Goal: Task Accomplishment & Management: Complete application form

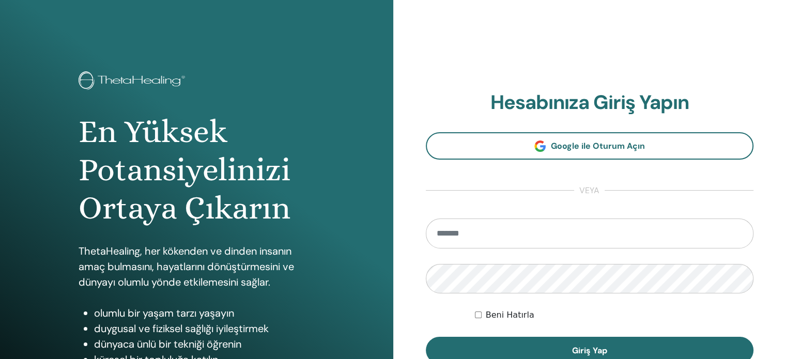
click at [482, 230] on input "email" at bounding box center [590, 234] width 328 height 30
type input "**********"
click at [426, 337] on button "Giriş Yap" at bounding box center [590, 350] width 328 height 27
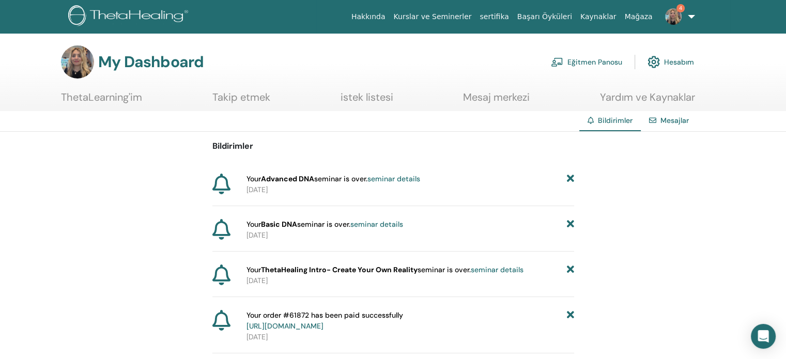
click at [582, 58] on link "Eğitmen Panosu" at bounding box center [586, 62] width 71 height 23
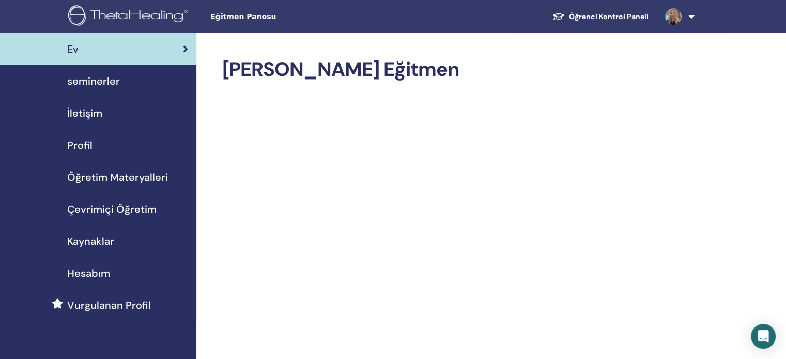
click at [116, 83] on span "seminerler" at bounding box center [93, 81] width 53 height 16
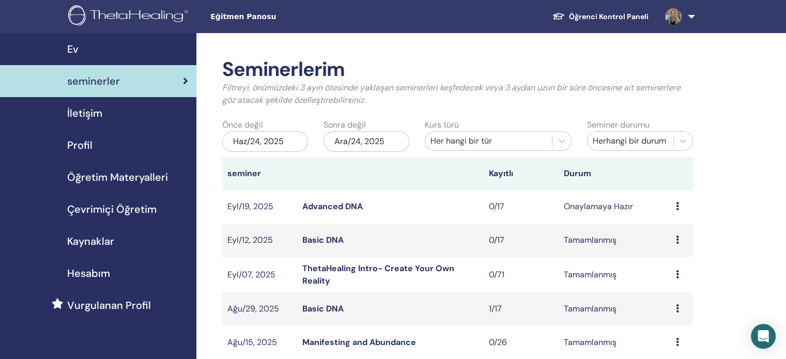
scroll to position [314, 0]
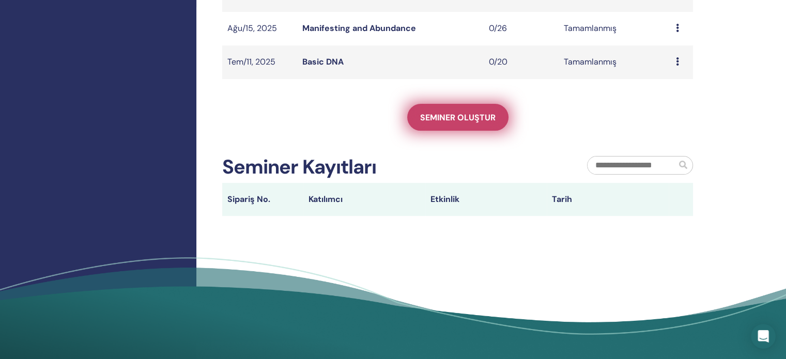
click at [471, 128] on link "Seminer oluştur" at bounding box center [457, 117] width 101 height 27
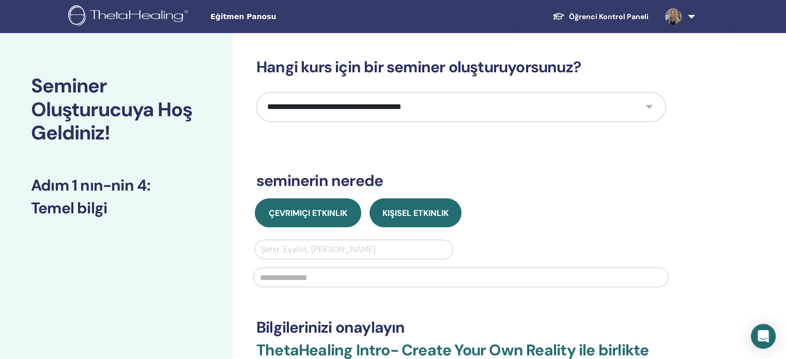
click at [312, 206] on button "Çevrimiçi Etkinlik" at bounding box center [308, 213] width 106 height 29
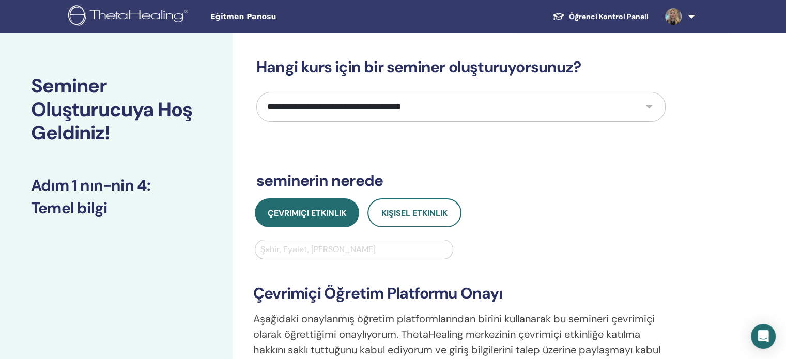
click at [429, 100] on select "**********" at bounding box center [460, 107] width 409 height 30
select select "**"
click at [256, 92] on select "**********" at bounding box center [460, 107] width 409 height 30
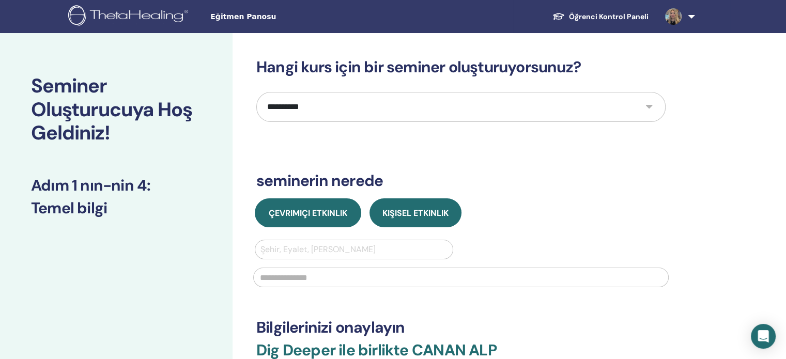
click at [317, 217] on span "Çevrimiçi Etkinlik" at bounding box center [308, 213] width 79 height 11
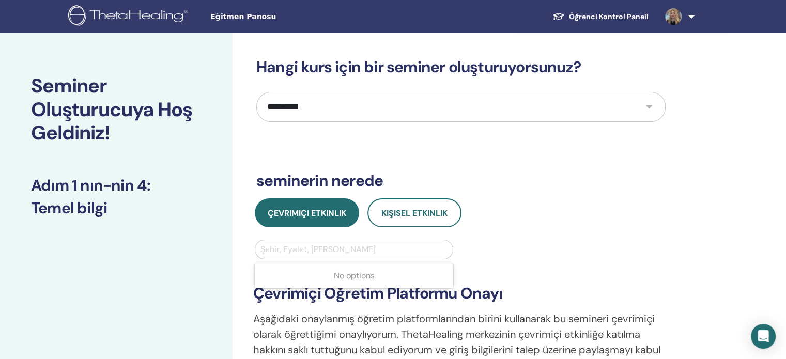
click at [312, 250] on div at bounding box center [354, 249] width 187 height 14
type input "********"
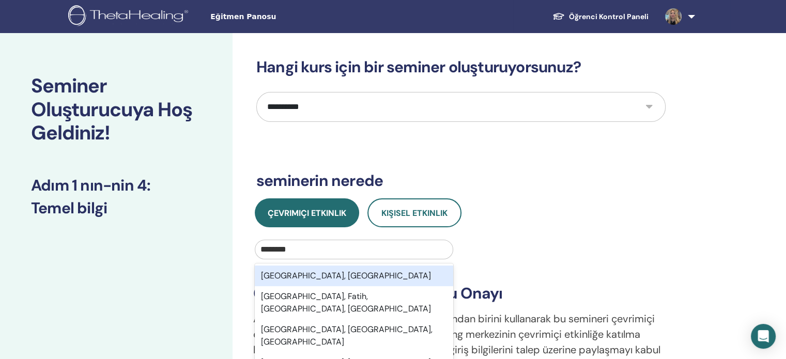
click at [298, 274] on div "Istanbul, TUR" at bounding box center [354, 276] width 199 height 21
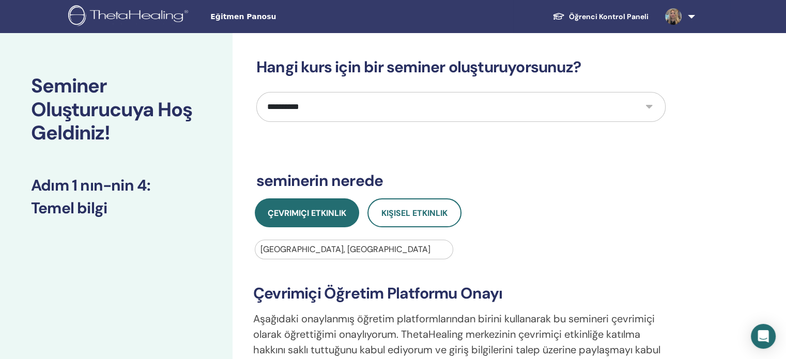
scroll to position [314, 0]
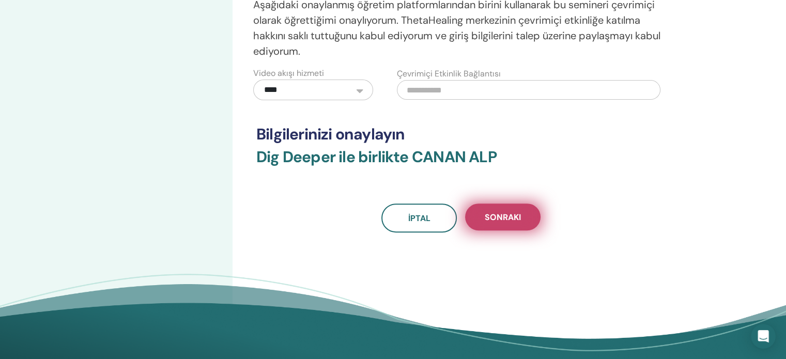
click at [521, 227] on button "Sonraki" at bounding box center [502, 217] width 75 height 27
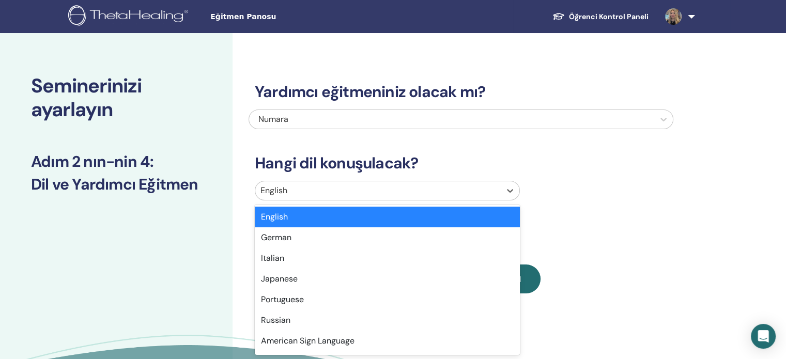
scroll to position [4, 0]
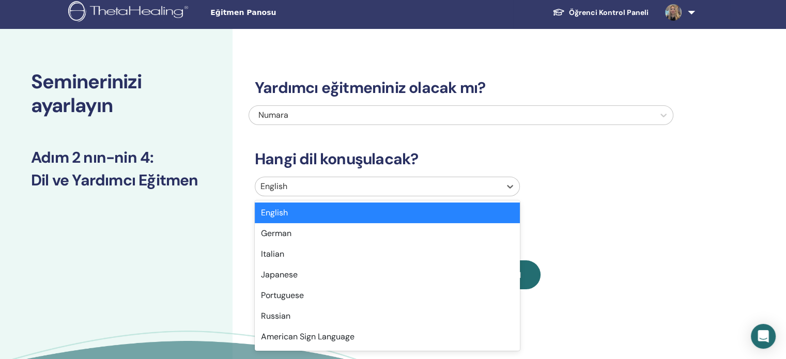
click at [291, 193] on div at bounding box center [378, 186] width 235 height 14
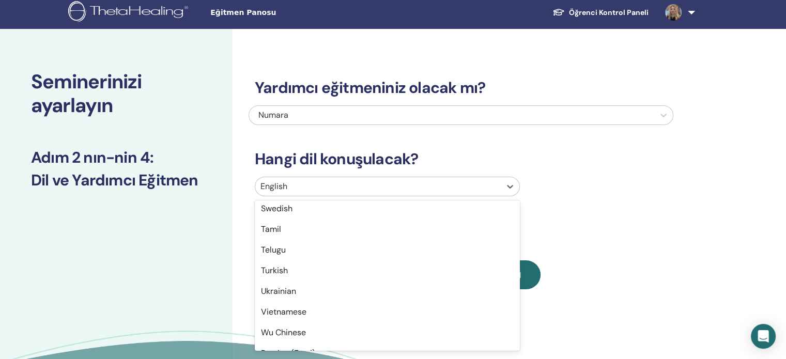
scroll to position [825, 0]
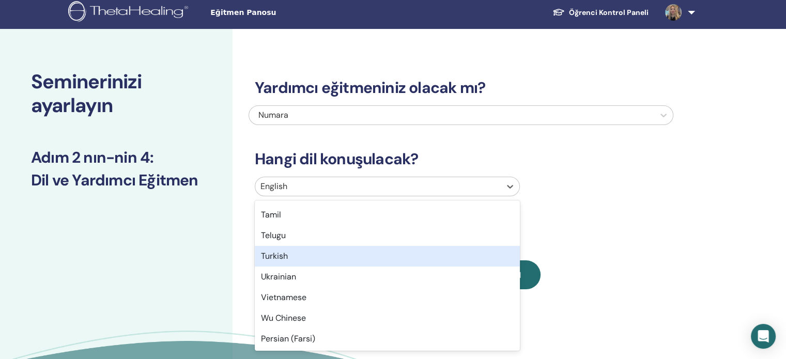
click at [278, 254] on div "Turkish" at bounding box center [387, 256] width 265 height 21
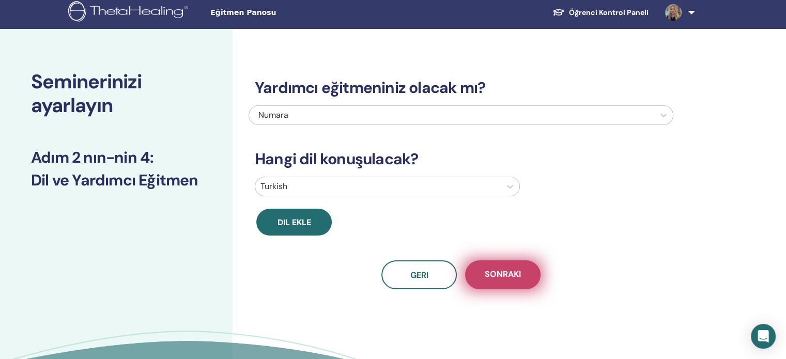
click at [516, 271] on span "Sonraki" at bounding box center [503, 275] width 36 height 13
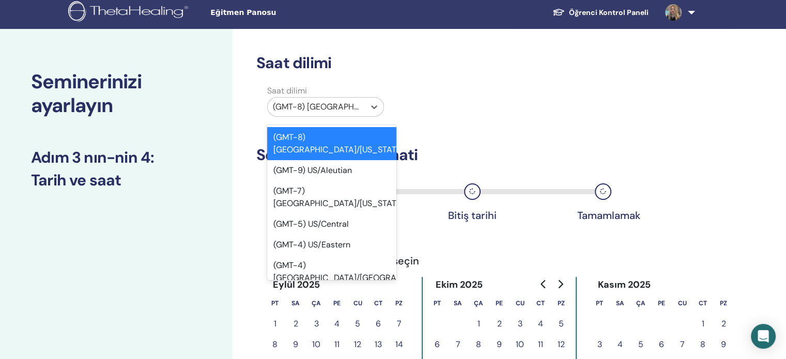
click at [321, 109] on div at bounding box center [316, 107] width 87 height 14
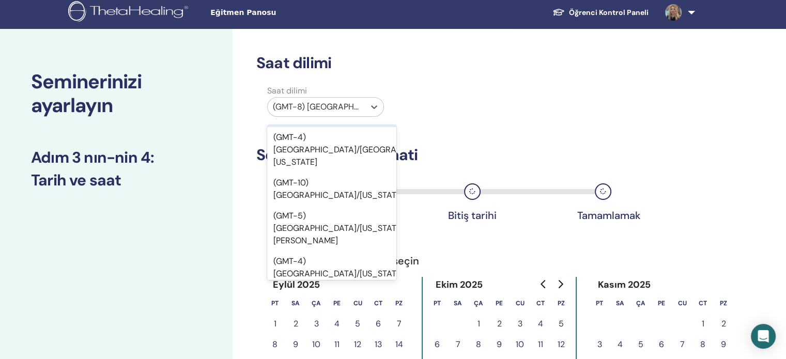
scroll to position [256, 0]
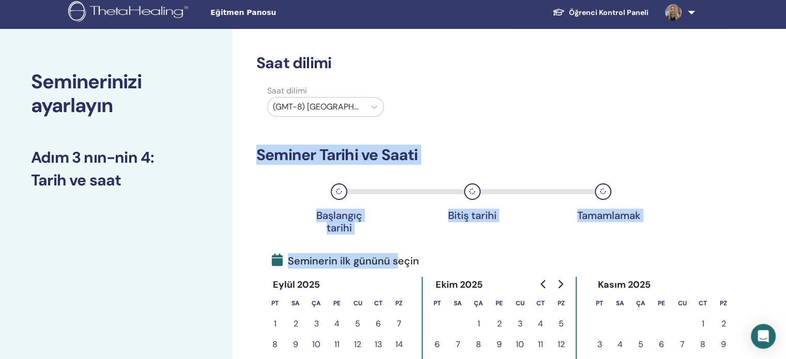
drag, startPoint x: 399, startPoint y: 266, endPoint x: 347, endPoint y: 103, distance: 171.0
click at [347, 103] on div "Saat dilimi Saat dilimi (GMT-8) US/Alaska Seminer Tarihi ve Saati Başlangıç tar…" at bounding box center [460, 266] width 409 height 425
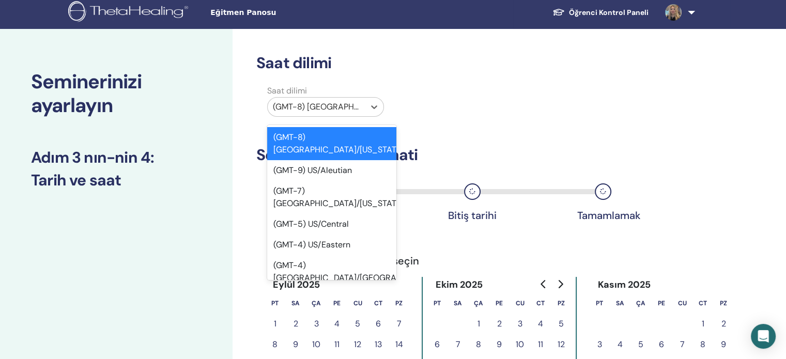
click at [347, 103] on div at bounding box center [316, 107] width 87 height 14
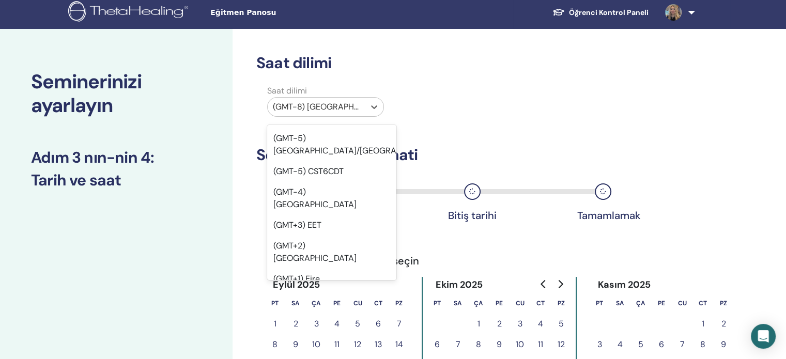
scroll to position [13574, 0]
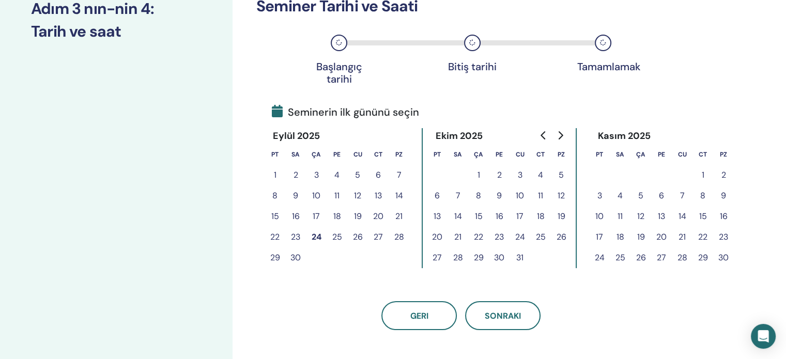
scroll to position [205, 0]
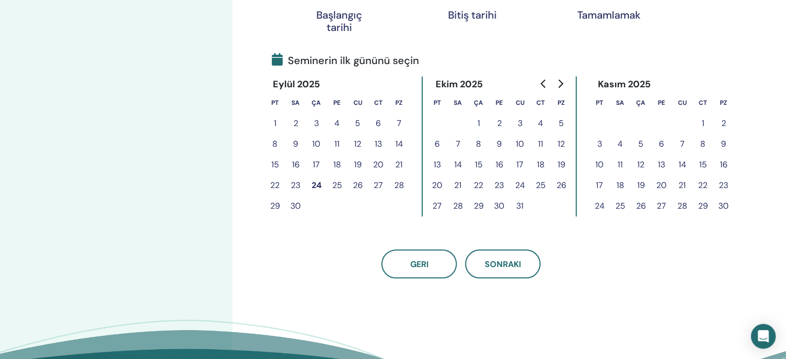
click at [563, 313] on div "Saat dilimi Saat dilimi (GMT+3) Turkey Seminer Tarihi ve Saati Başlangıç tarihi…" at bounding box center [495, 125] width 524 height 595
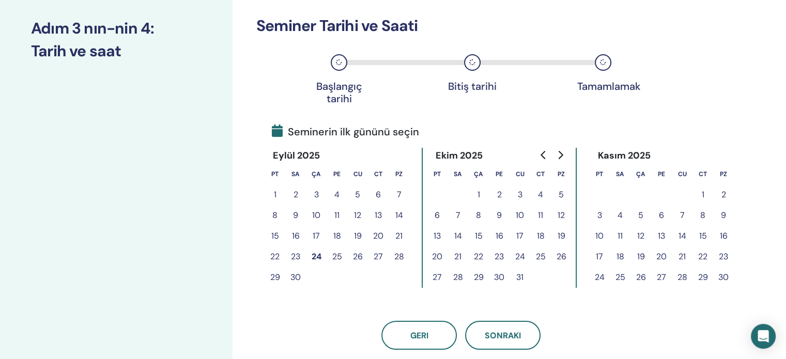
scroll to position [134, 0]
click at [380, 254] on button "27" at bounding box center [378, 256] width 21 height 21
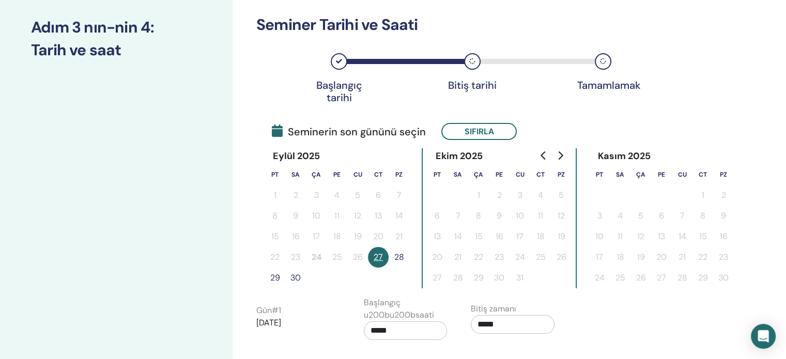
click at [400, 257] on button "28" at bounding box center [399, 257] width 21 height 21
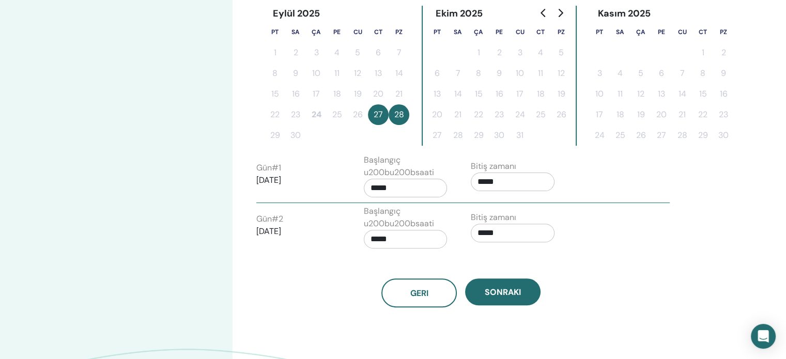
scroll to position [281, 0]
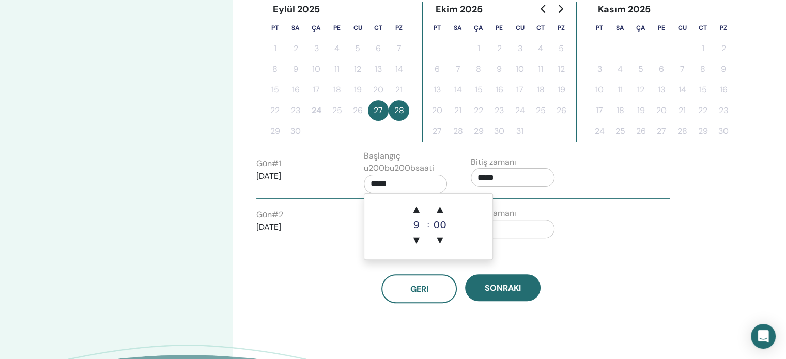
click at [399, 190] on input "*****" at bounding box center [406, 184] width 84 height 19
click at [415, 211] on span "▲" at bounding box center [416, 209] width 21 height 21
type input "*****"
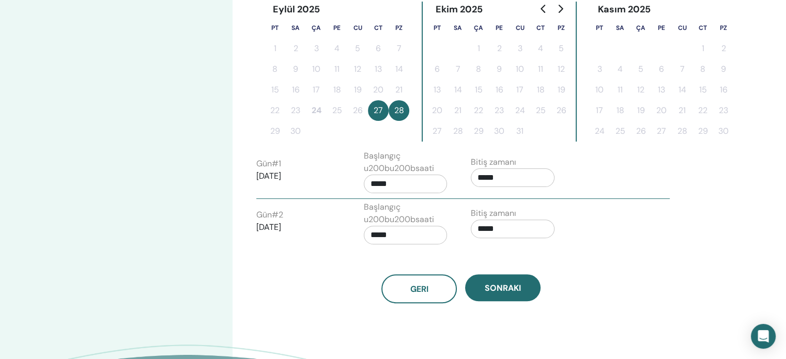
click at [563, 218] on div "Bitiş zamanı *****" at bounding box center [517, 225] width 108 height 36
click at [501, 178] on input "*****" at bounding box center [513, 178] width 84 height 19
click at [523, 203] on span "▲" at bounding box center [523, 203] width 21 height 21
type input "*****"
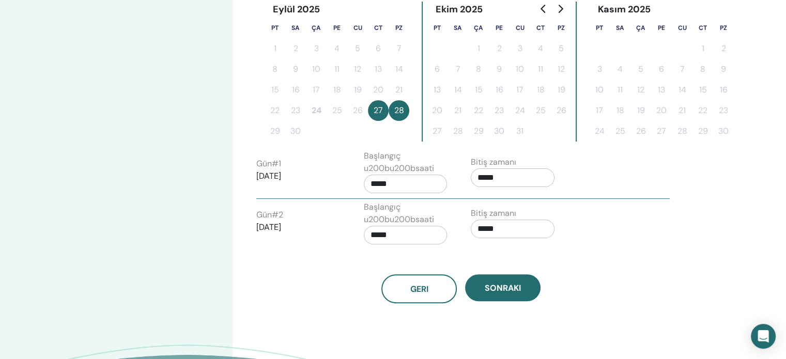
click at [356, 260] on div "Geri Sonraki" at bounding box center [461, 277] width 425 height 54
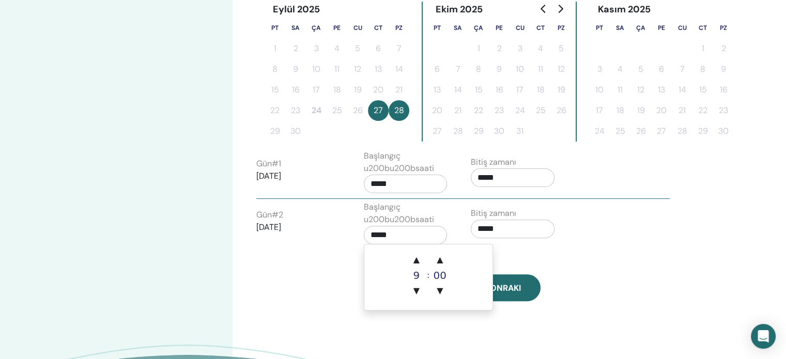
click at [428, 237] on input "*****" at bounding box center [406, 235] width 84 height 19
click at [424, 266] on span "▲" at bounding box center [416, 260] width 21 height 21
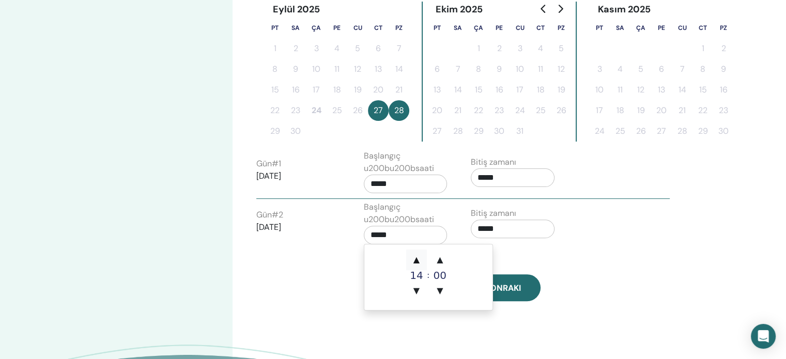
click at [424, 266] on span "▲" at bounding box center [416, 260] width 21 height 21
click at [420, 290] on span "▼" at bounding box center [416, 291] width 21 height 21
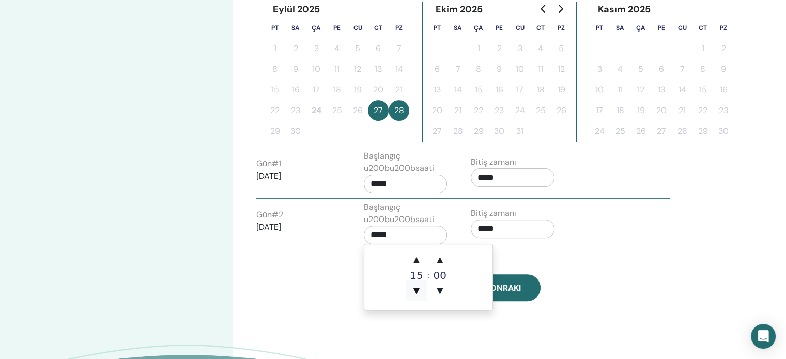
click at [420, 290] on span "▼" at bounding box center [416, 291] width 21 height 21
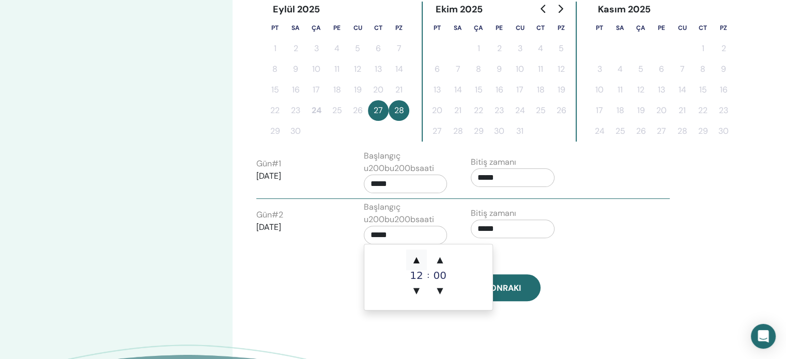
click at [422, 258] on span "▲" at bounding box center [416, 260] width 21 height 21
type input "*****"
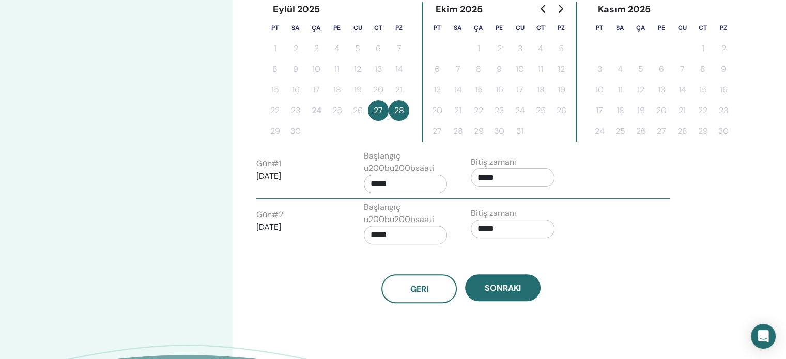
click at [525, 255] on div "Geri Sonraki" at bounding box center [461, 277] width 425 height 54
click at [513, 228] on input "*****" at bounding box center [513, 229] width 84 height 19
click at [521, 252] on span "▲" at bounding box center [523, 253] width 21 height 21
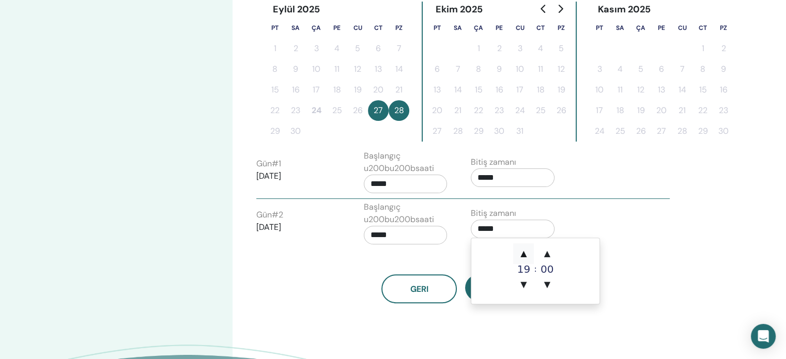
click at [521, 252] on span "▲" at bounding box center [523, 253] width 21 height 21
click at [525, 286] on span "▼" at bounding box center [523, 284] width 21 height 21
click at [529, 254] on span "▲" at bounding box center [523, 253] width 21 height 21
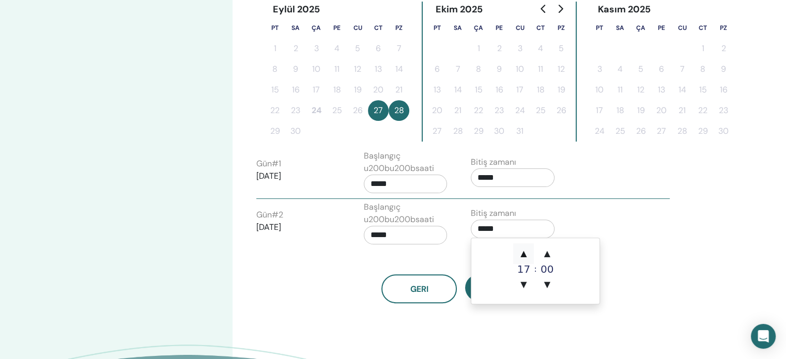
type input "*****"
click at [626, 242] on div "Gün # 2 2025/09/28 Başlangıç u200bu200bsaati ***** Bitiş zamanı *****" at bounding box center [463, 225] width 429 height 49
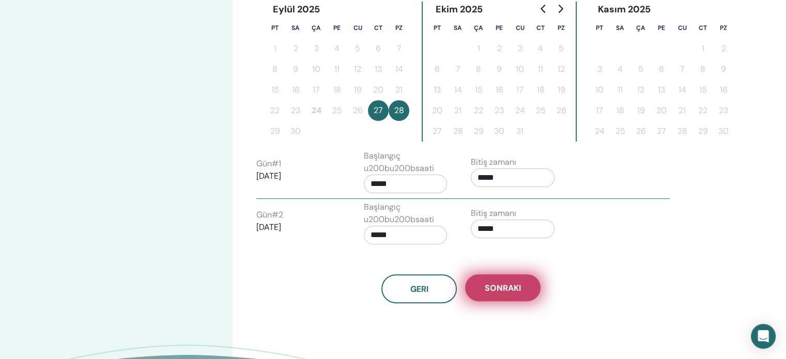
click at [515, 284] on span "Sonraki" at bounding box center [503, 288] width 36 height 11
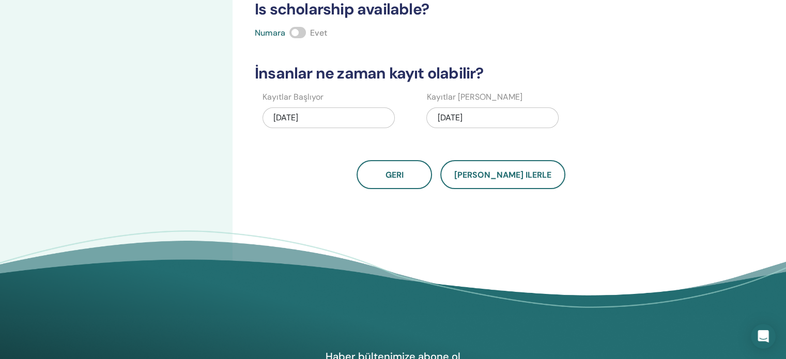
scroll to position [0, 0]
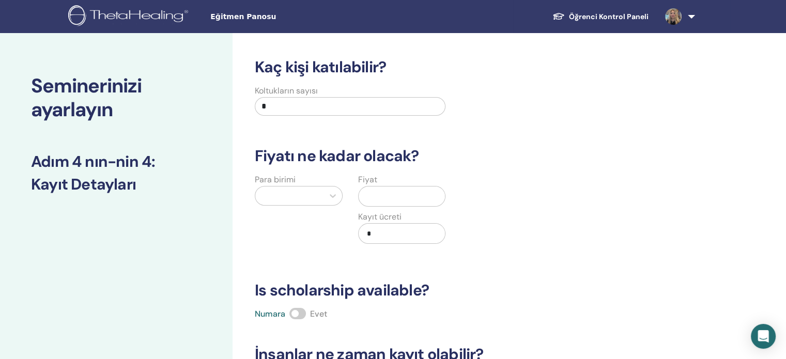
click at [300, 107] on input "*" at bounding box center [350, 106] width 191 height 19
type input "**"
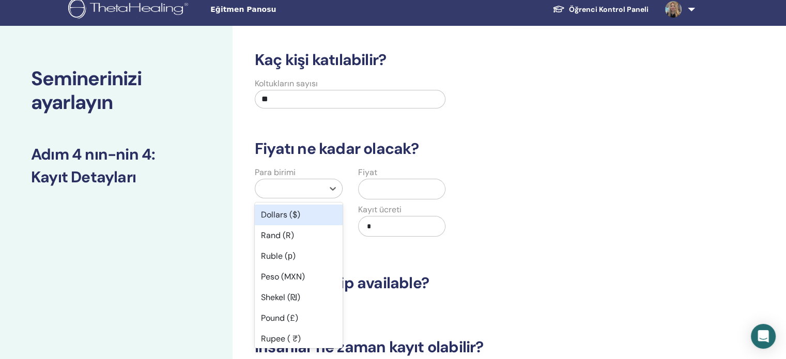
scroll to position [9, 0]
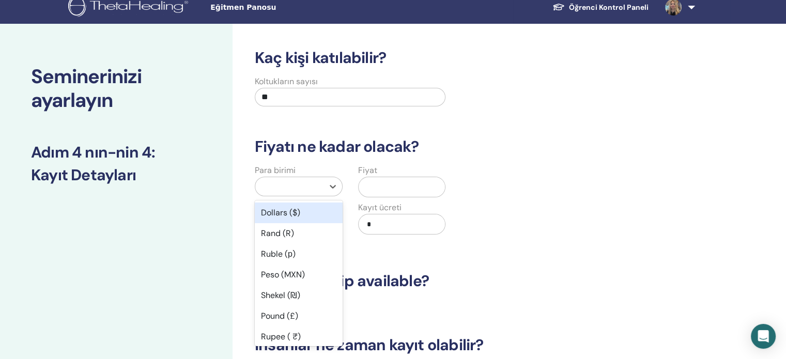
click at [292, 188] on div at bounding box center [290, 186] width 58 height 14
click at [294, 212] on div "Dollars ($)" at bounding box center [299, 213] width 88 height 21
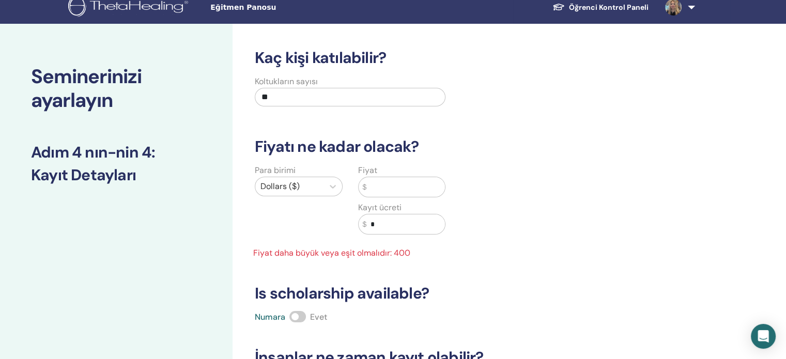
click at [396, 186] on input "text" at bounding box center [406, 187] width 79 height 20
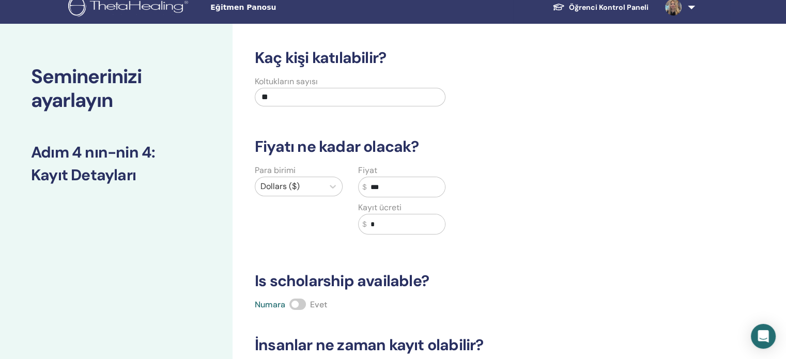
scroll to position [324, 0]
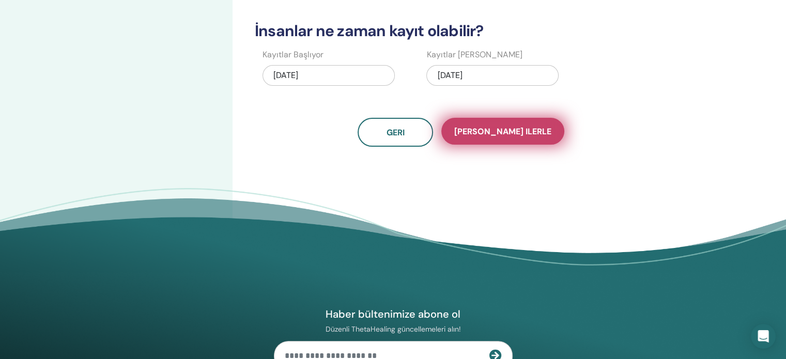
type input "***"
click at [511, 134] on span "Kaydet ilerle" at bounding box center [502, 131] width 97 height 11
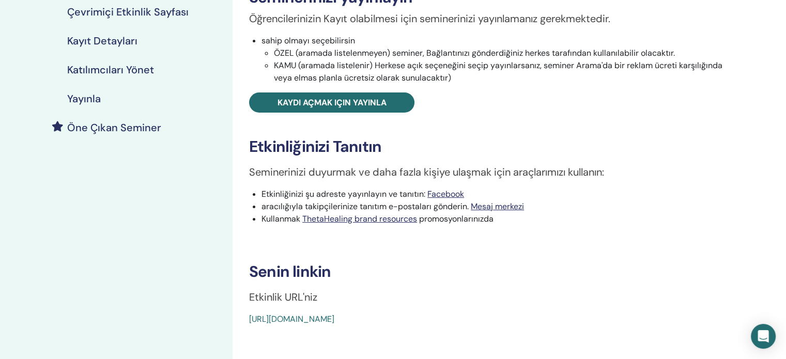
scroll to position [170, 0]
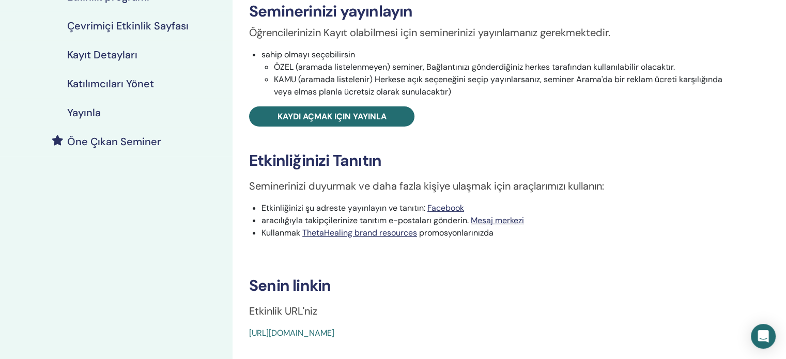
click at [108, 113] on div "Yayınla" at bounding box center [116, 112] width 216 height 12
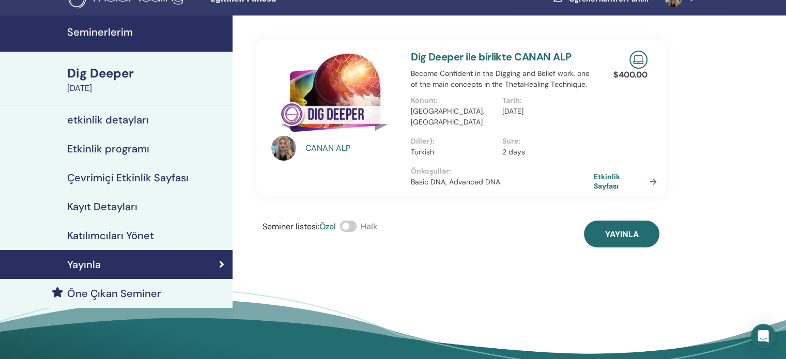
scroll to position [17, 0]
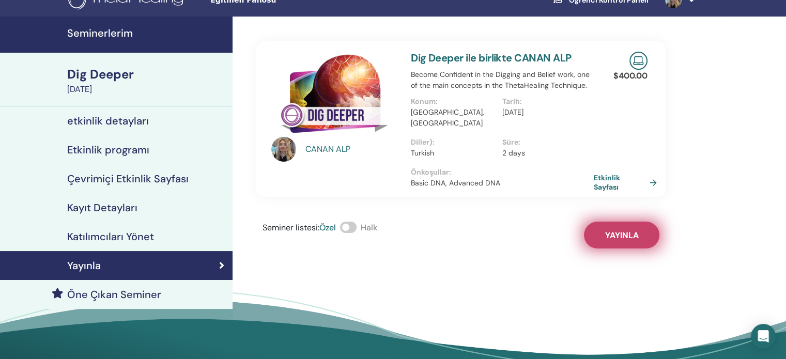
click at [620, 230] on span "Yayınla" at bounding box center [622, 235] width 34 height 11
click at [160, 260] on div "Yayınla" at bounding box center [116, 266] width 216 height 12
click at [139, 138] on link "Etkinlik programı" at bounding box center [116, 149] width 233 height 29
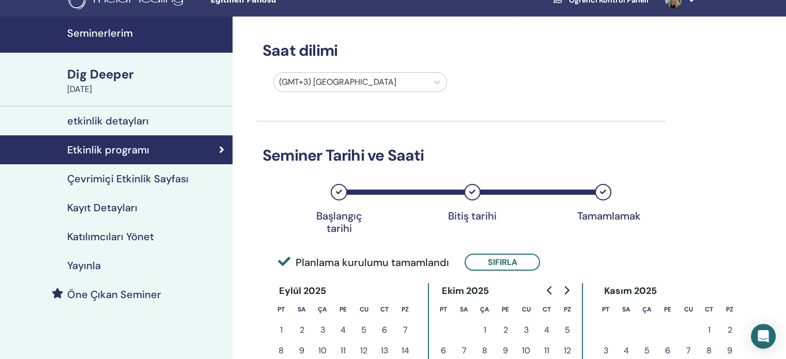
click at [128, 119] on h4 "etkinlik detayları" at bounding box center [108, 121] width 82 height 12
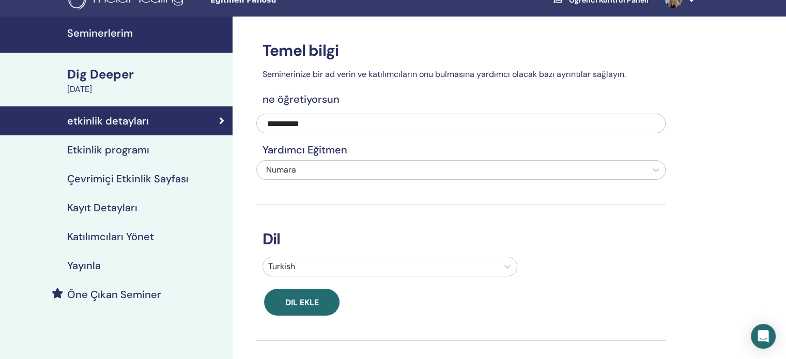
click at [134, 239] on h4 "Katılımcıları Yönet" at bounding box center [110, 237] width 87 height 12
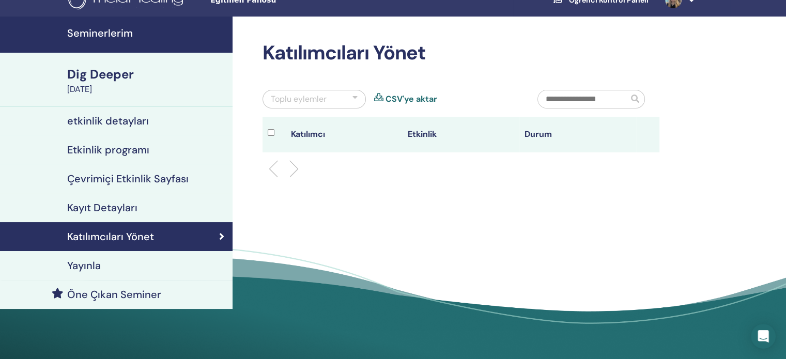
click at [127, 208] on h4 "Kayıt Detayları" at bounding box center [102, 208] width 70 height 12
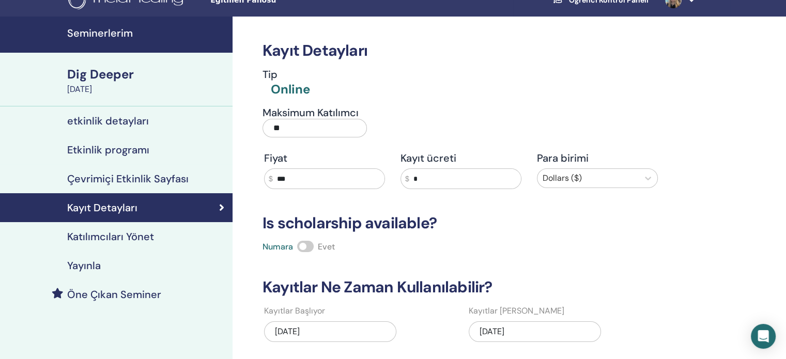
click at [131, 300] on h4 "Öne Çıkan Seminer" at bounding box center [114, 294] width 94 height 12
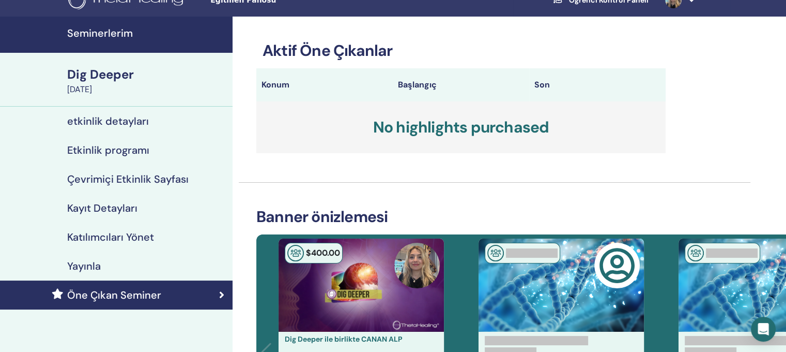
click at [121, 182] on h4 "Çevrimiçi Etkinlik Sayfası" at bounding box center [127, 179] width 121 height 12
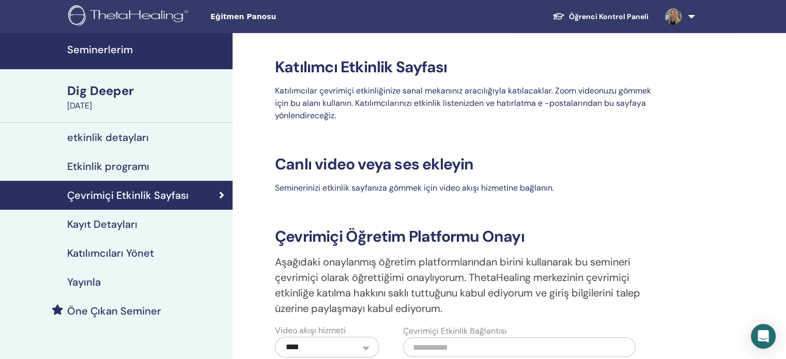
click at [116, 137] on h4 "etkinlik detayları" at bounding box center [108, 137] width 82 height 12
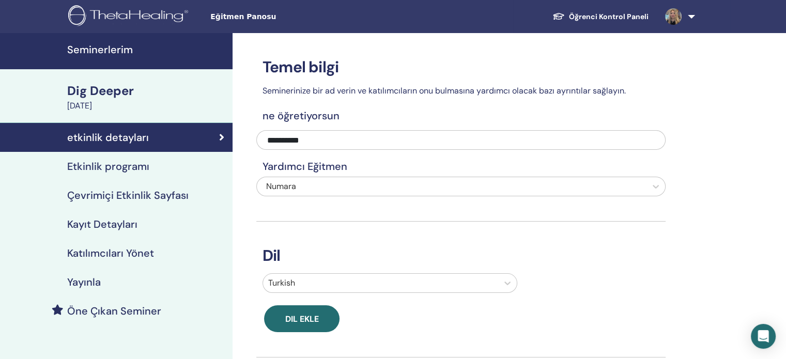
click at [602, 22] on link "Öğrenci Kontrol Paneli" at bounding box center [600, 16] width 113 height 19
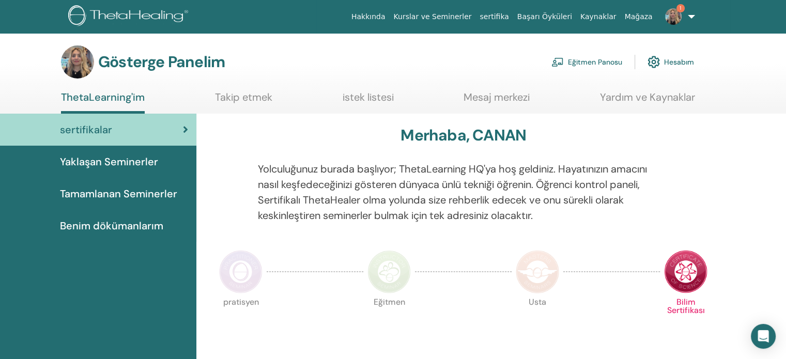
click at [588, 64] on font "Eğitmen Panosu" at bounding box center [595, 62] width 54 height 9
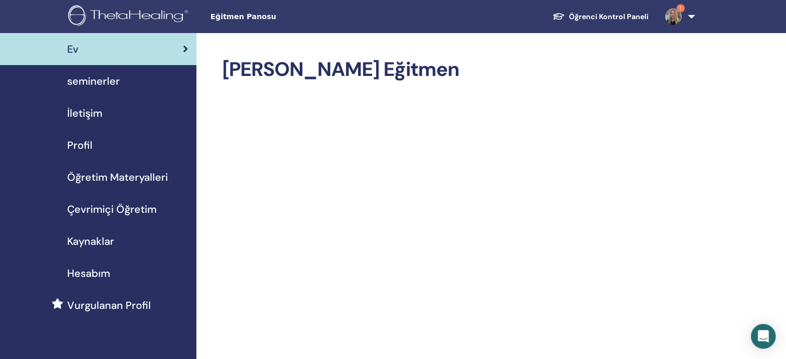
click at [112, 74] on span "seminerler" at bounding box center [93, 81] width 53 height 16
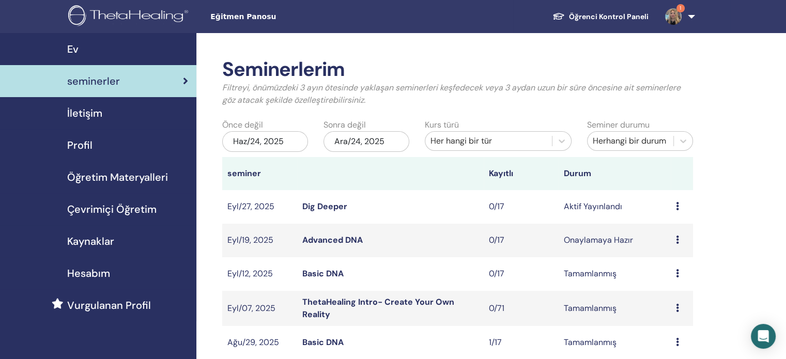
click at [333, 212] on td "Dig Deeper" at bounding box center [390, 207] width 187 height 34
click at [340, 205] on link "Dig Deeper" at bounding box center [324, 206] width 45 height 11
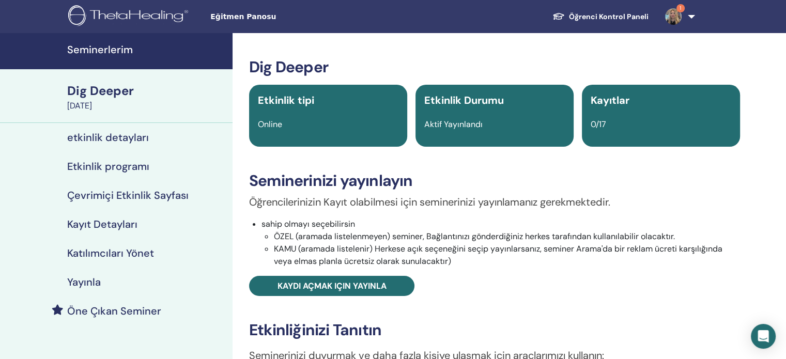
scroll to position [314, 0]
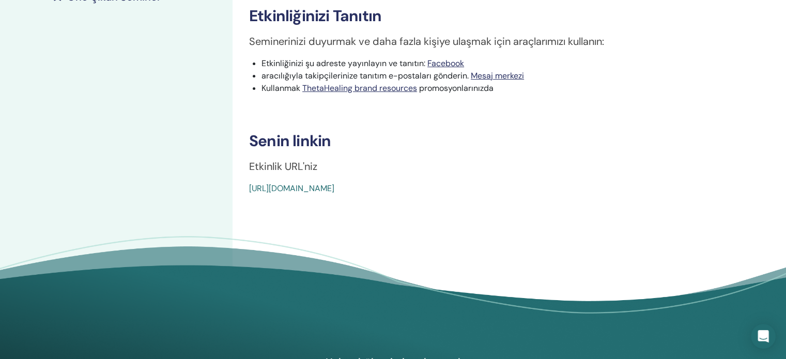
drag, startPoint x: 498, startPoint y: 194, endPoint x: 244, endPoint y: 179, distance: 254.2
copy link "[URL][DOMAIN_NAME]"
